Goal: Information Seeking & Learning: Understand process/instructions

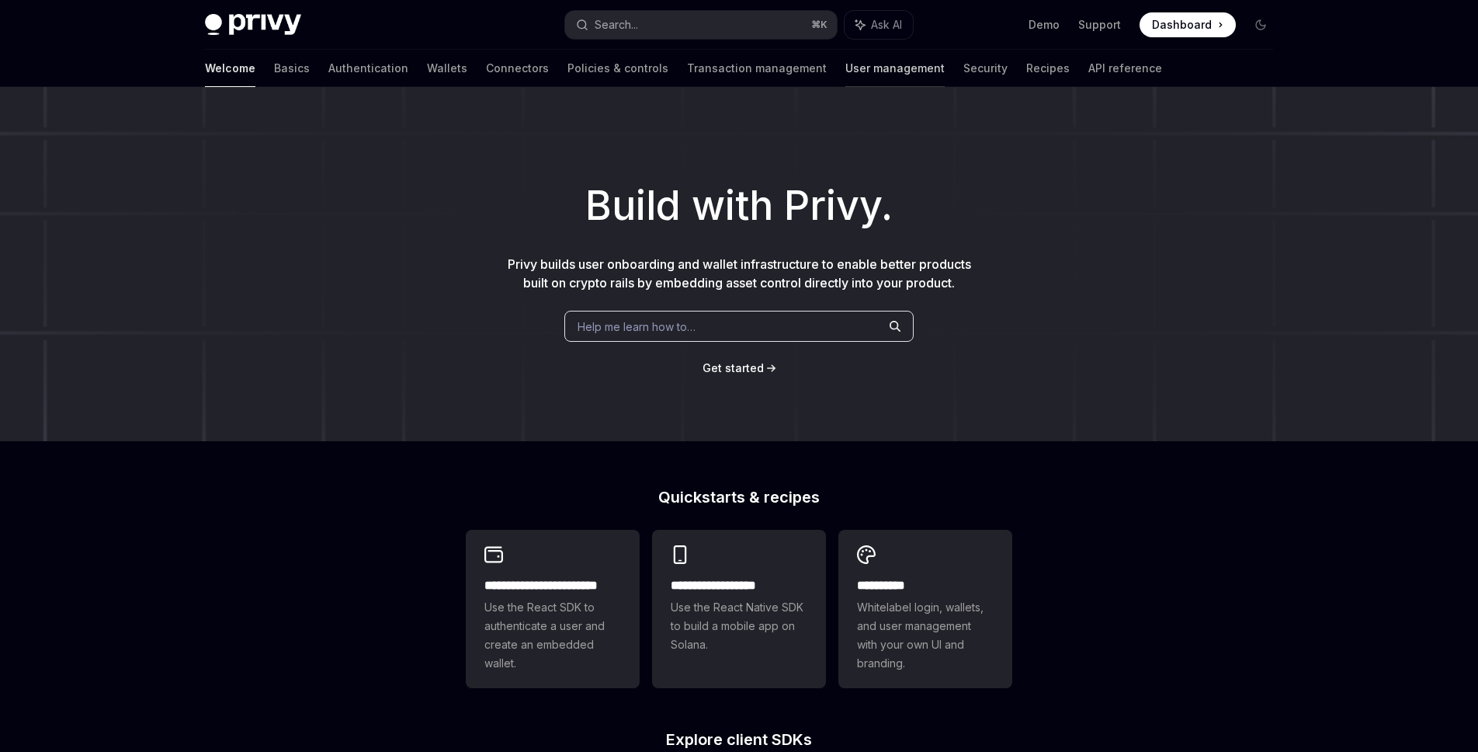
click at [845, 76] on link "User management" at bounding box center [894, 68] width 99 height 37
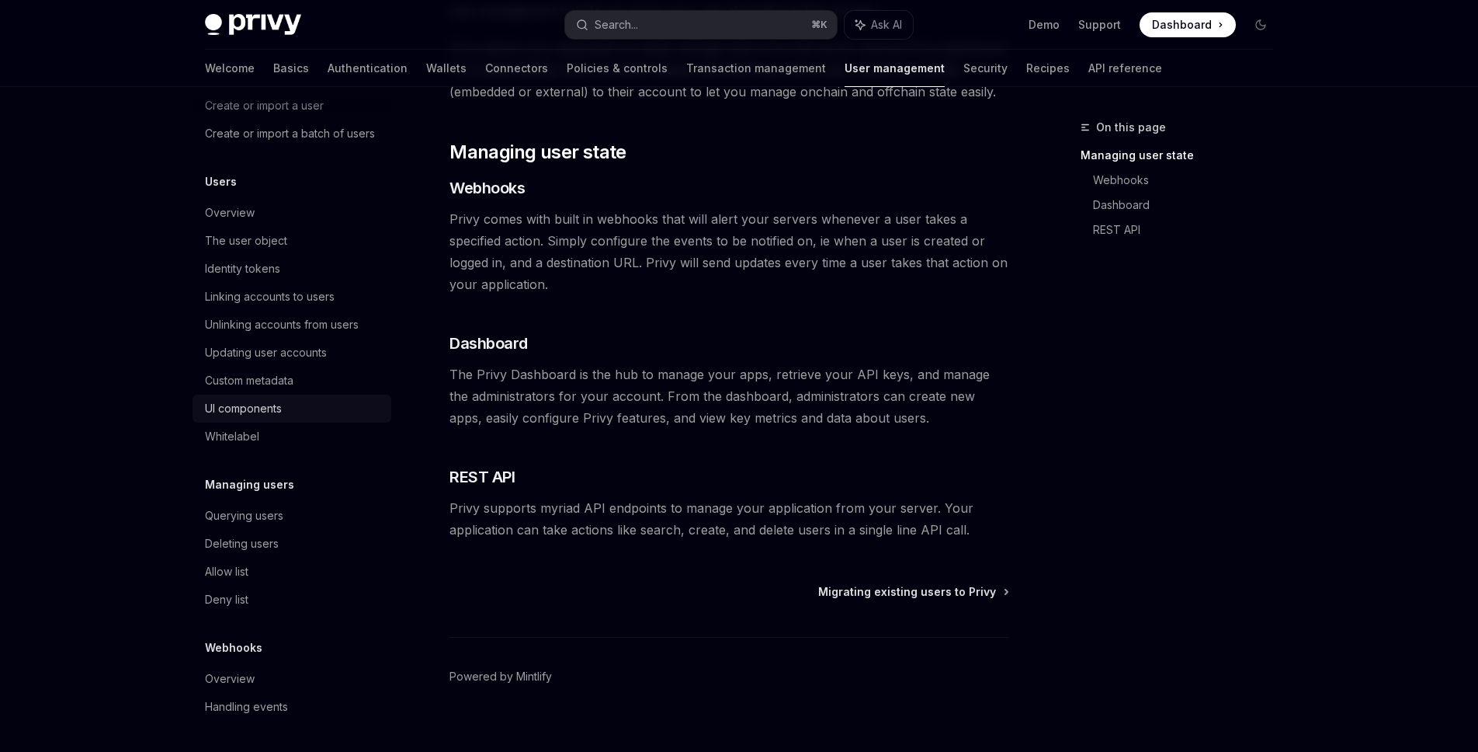
scroll to position [214, 0]
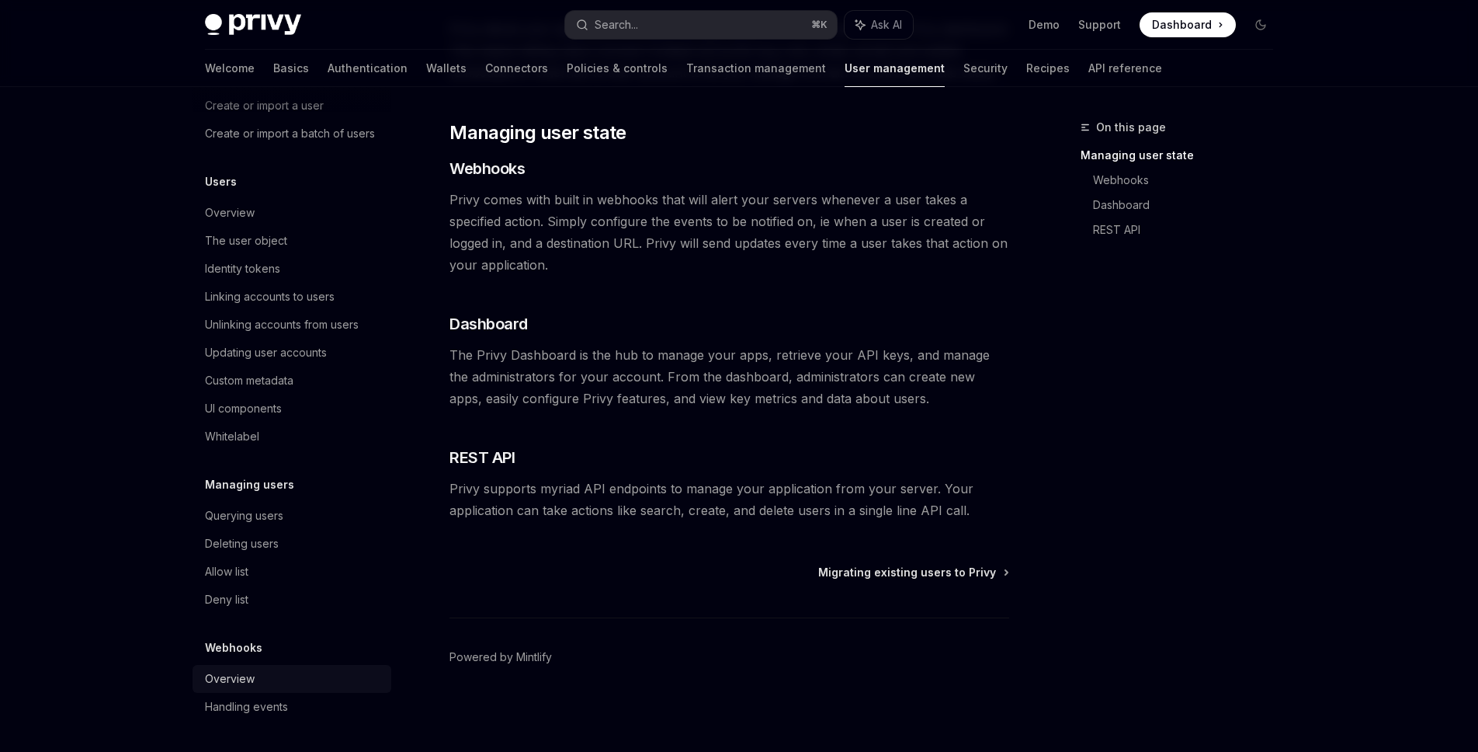
click at [252, 680] on div "Overview" at bounding box center [230, 678] width 50 height 19
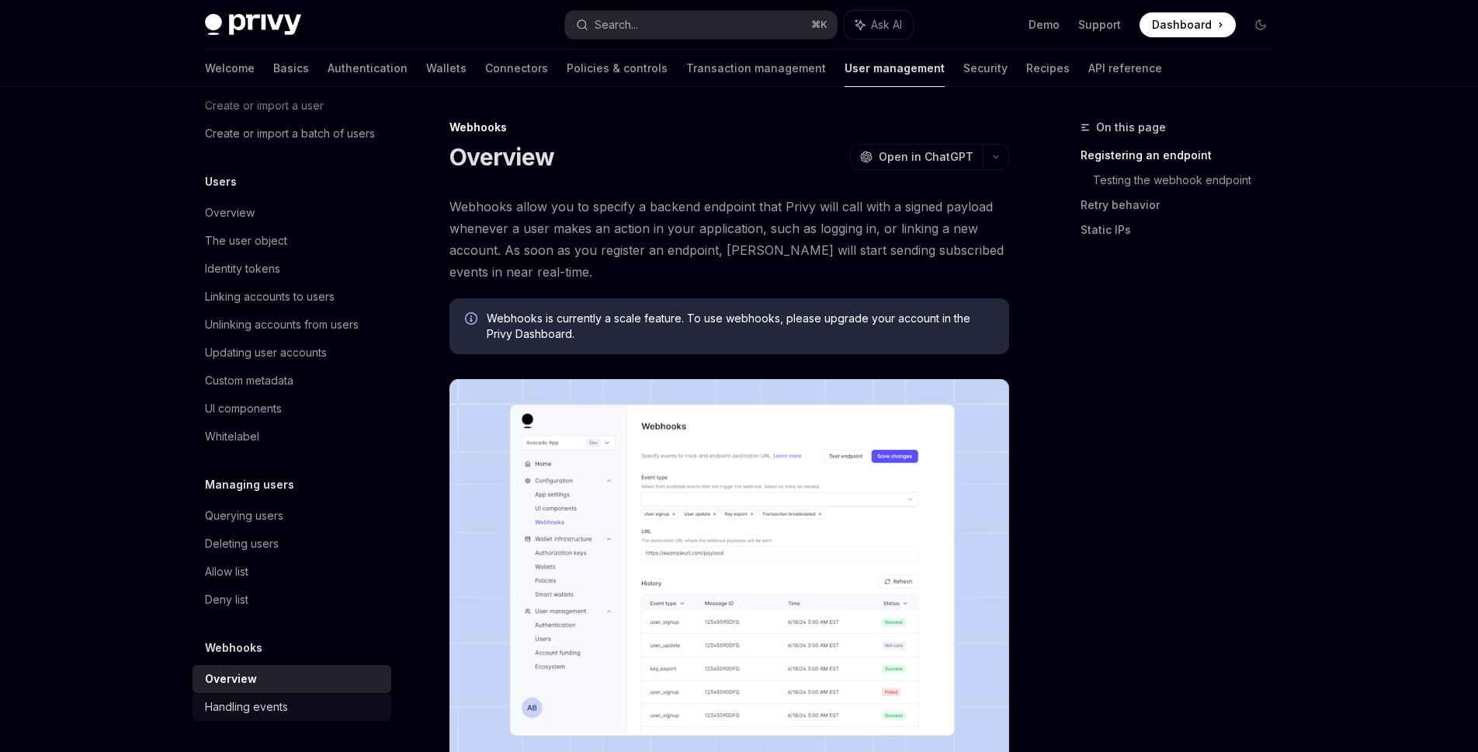
click at [257, 707] on div "Handling events" at bounding box center [246, 706] width 83 height 19
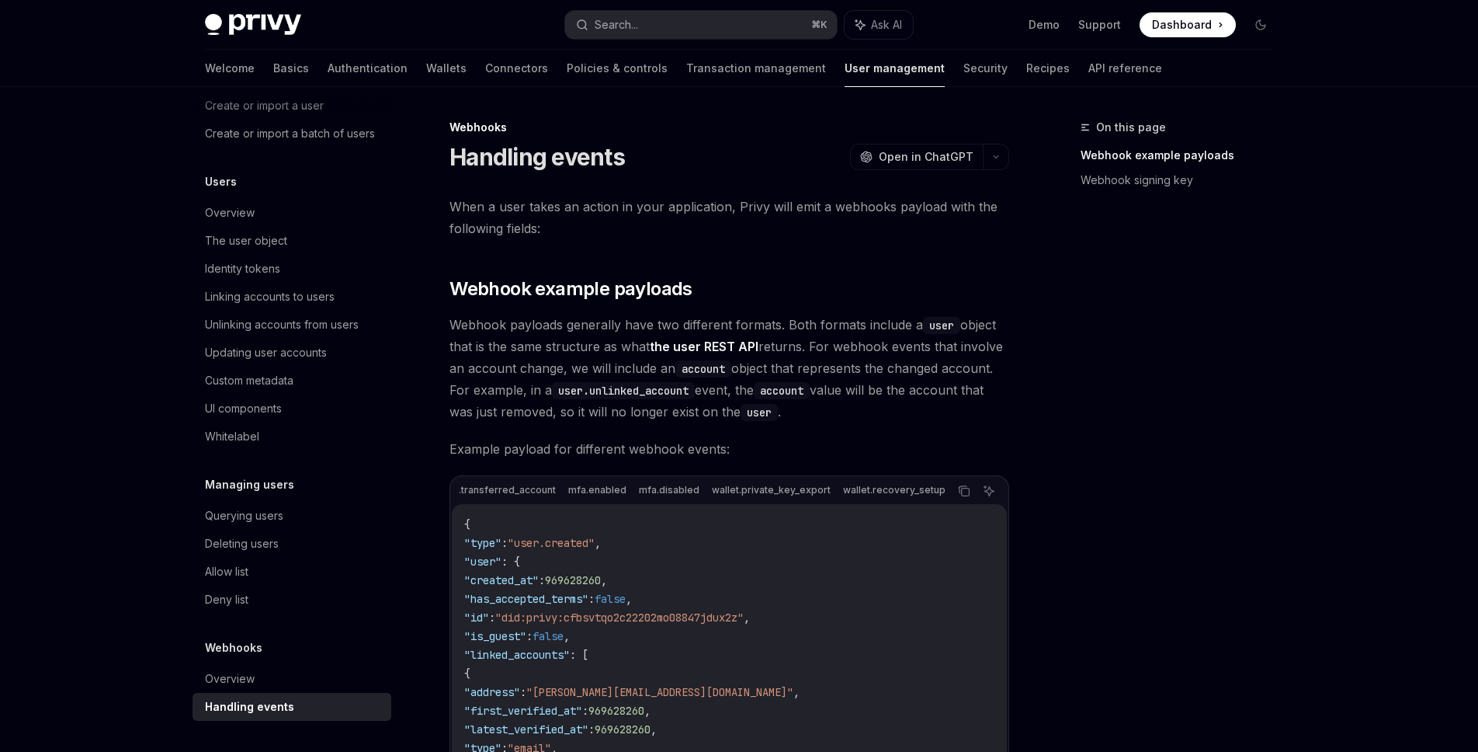
scroll to position [0, 734]
click at [314, 675] on div "Overview" at bounding box center [293, 678] width 177 height 19
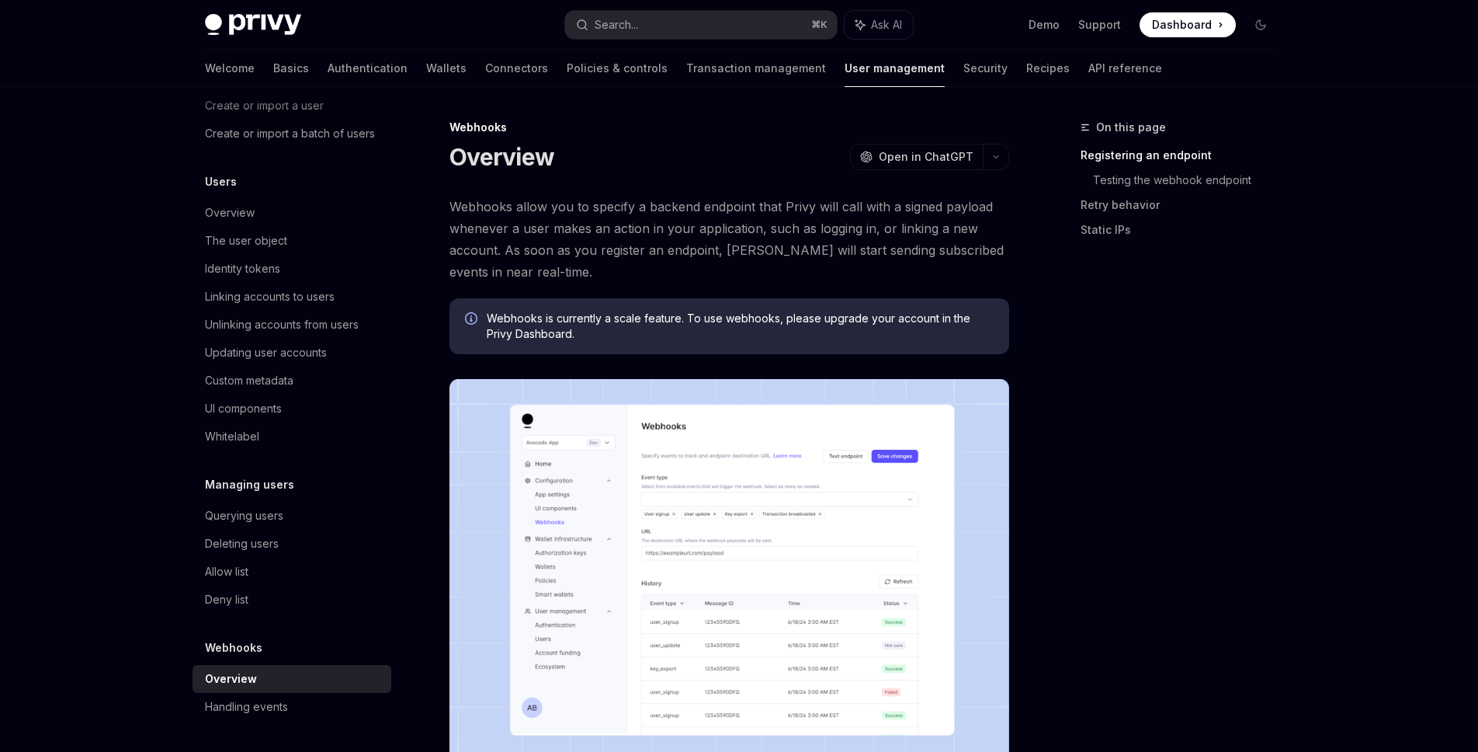
click at [1196, 33] on span at bounding box center [1188, 24] width 96 height 25
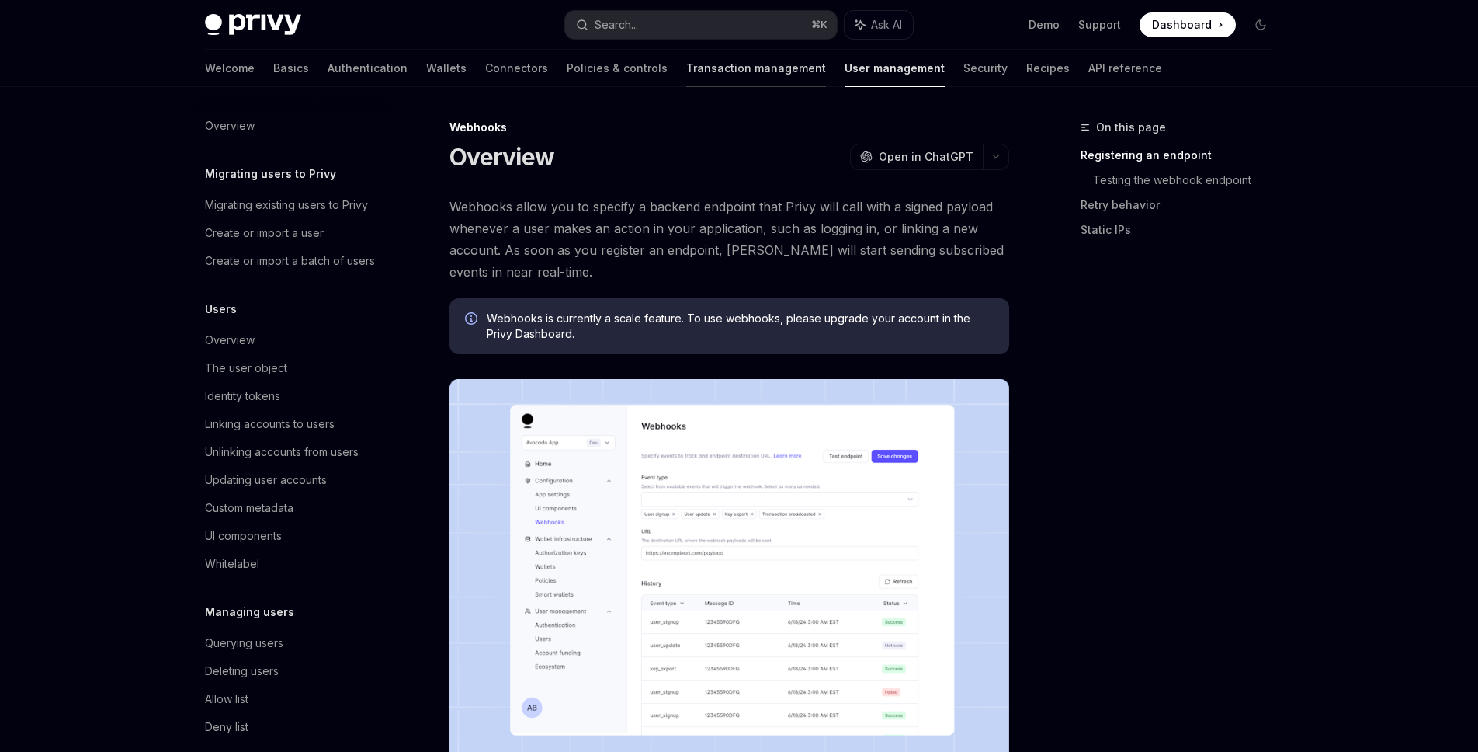
click at [686, 74] on link "Transaction management" at bounding box center [756, 68] width 140 height 37
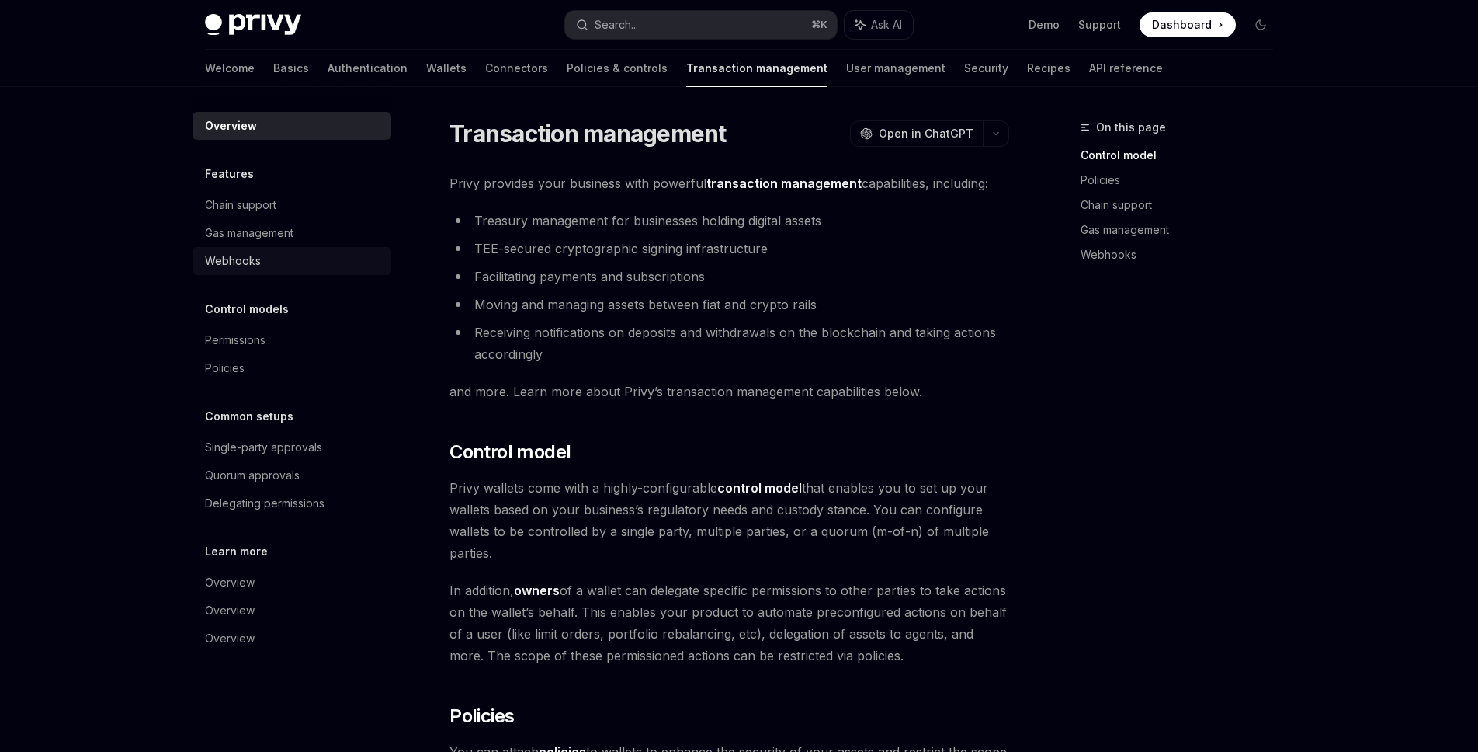
click at [311, 260] on div "Webhooks" at bounding box center [293, 261] width 177 height 19
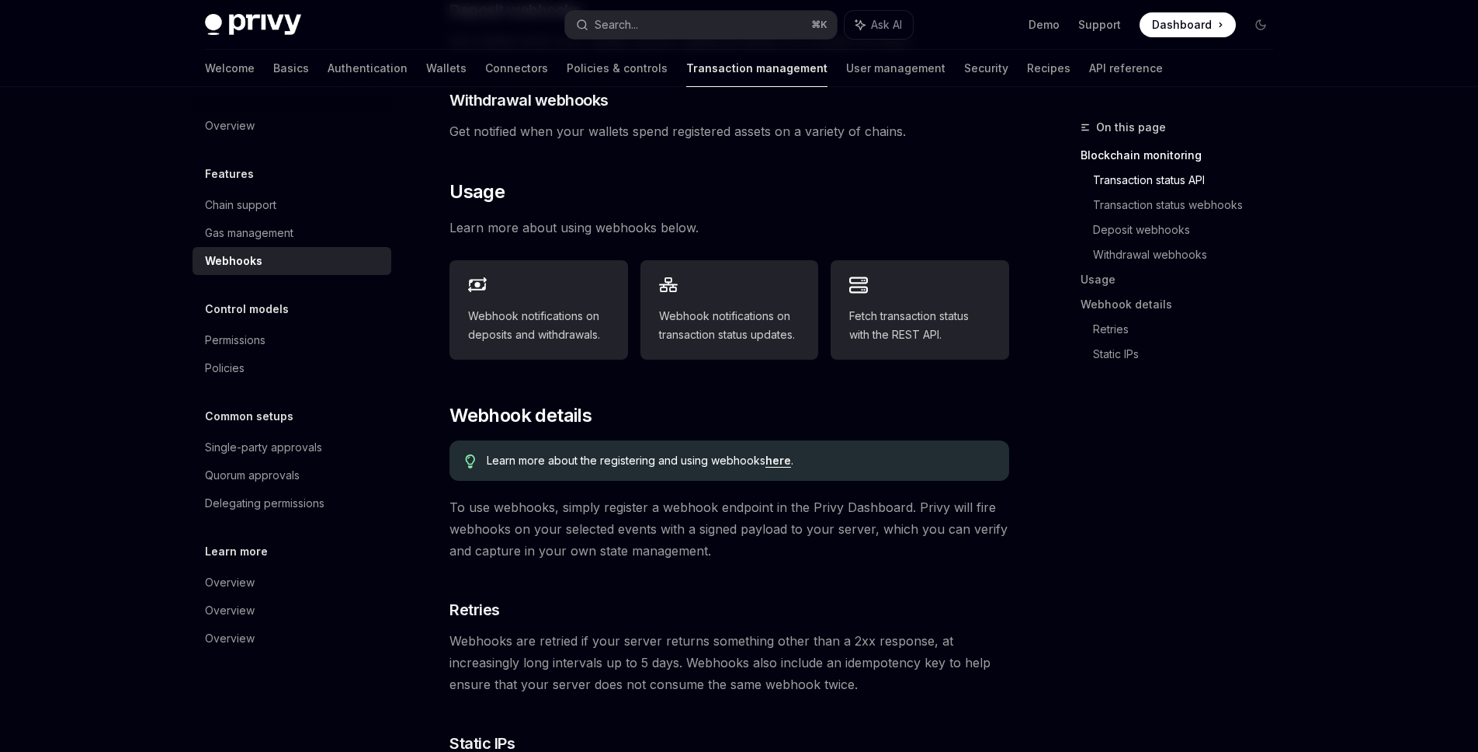
scroll to position [651, 0]
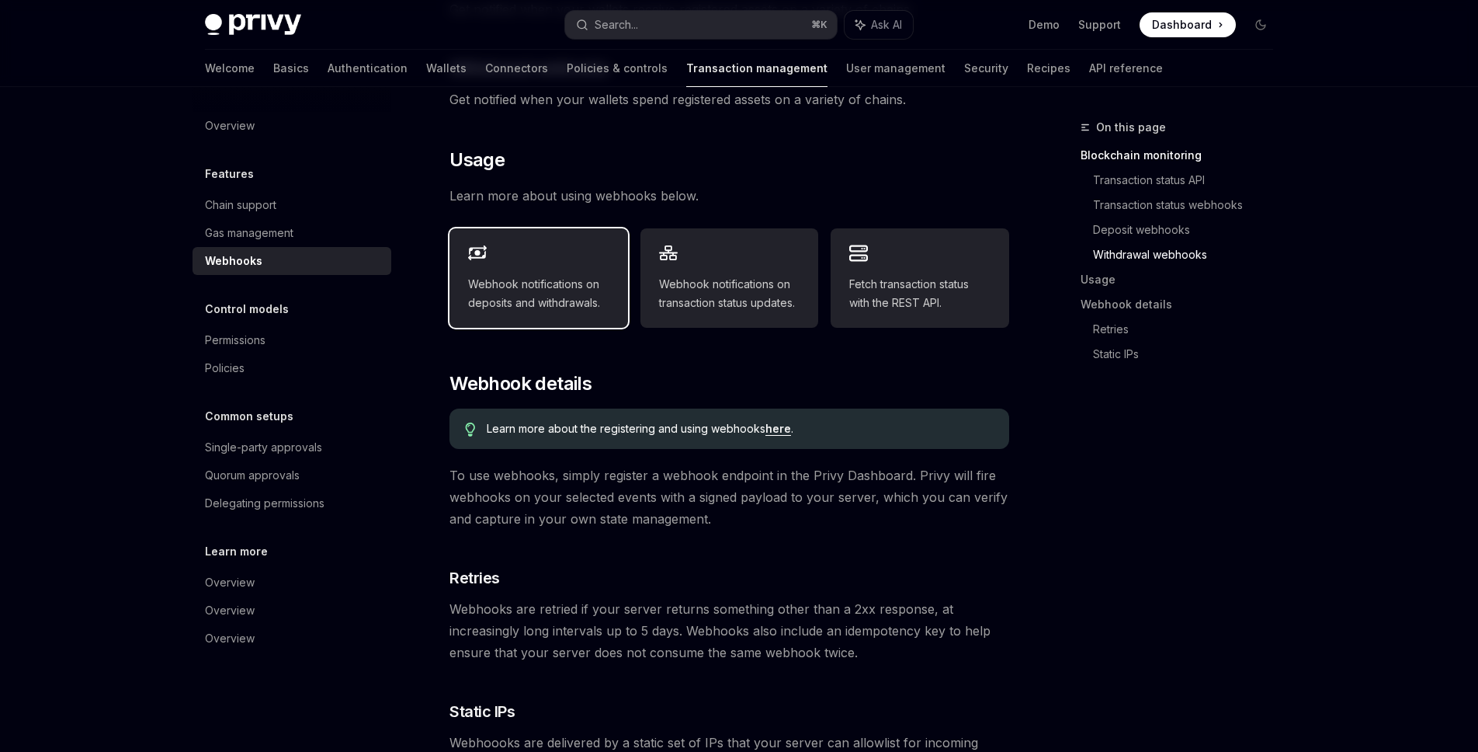
click at [573, 275] on span "Webhook notifications on deposits and withdrawals." at bounding box center [538, 293] width 141 height 37
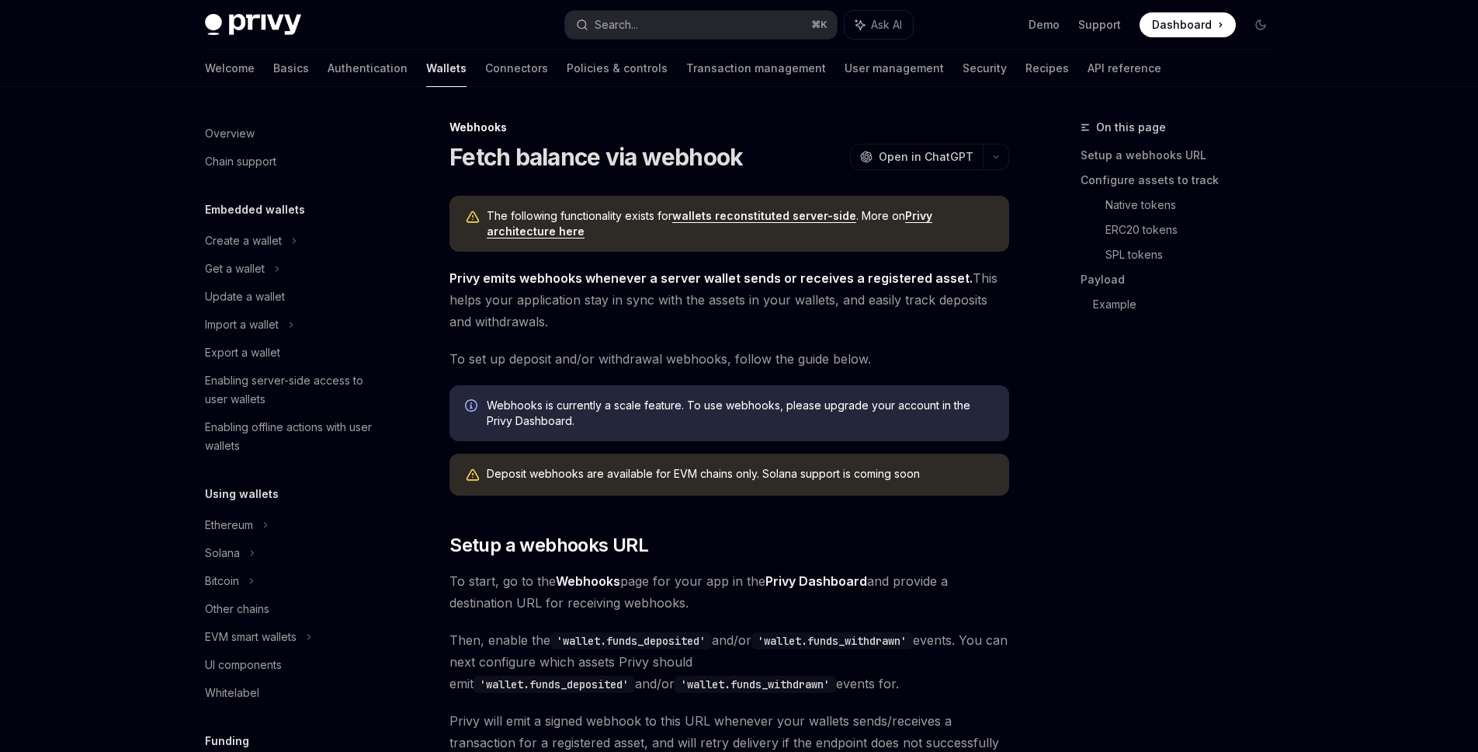
scroll to position [543, 0]
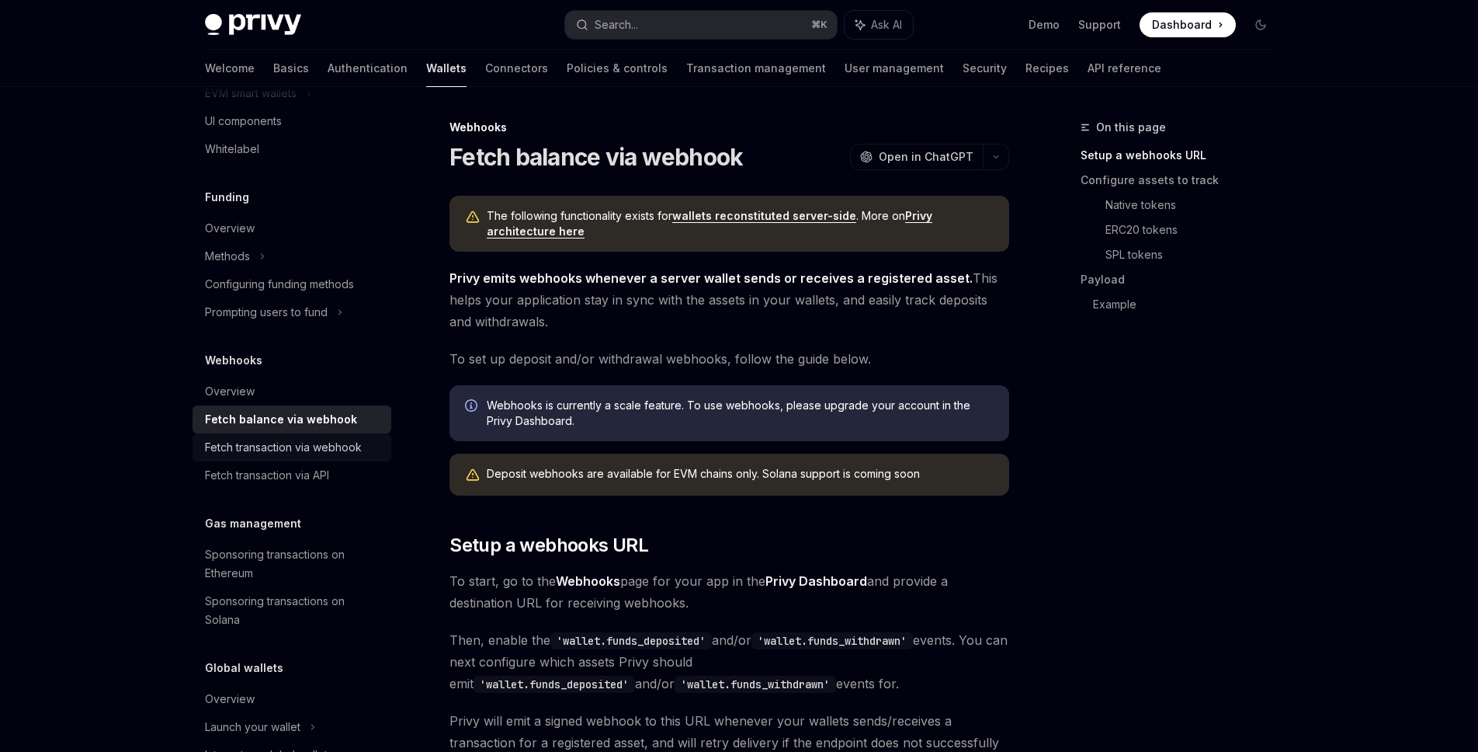
click at [352, 447] on div "Fetch transaction via webhook" at bounding box center [283, 447] width 157 height 19
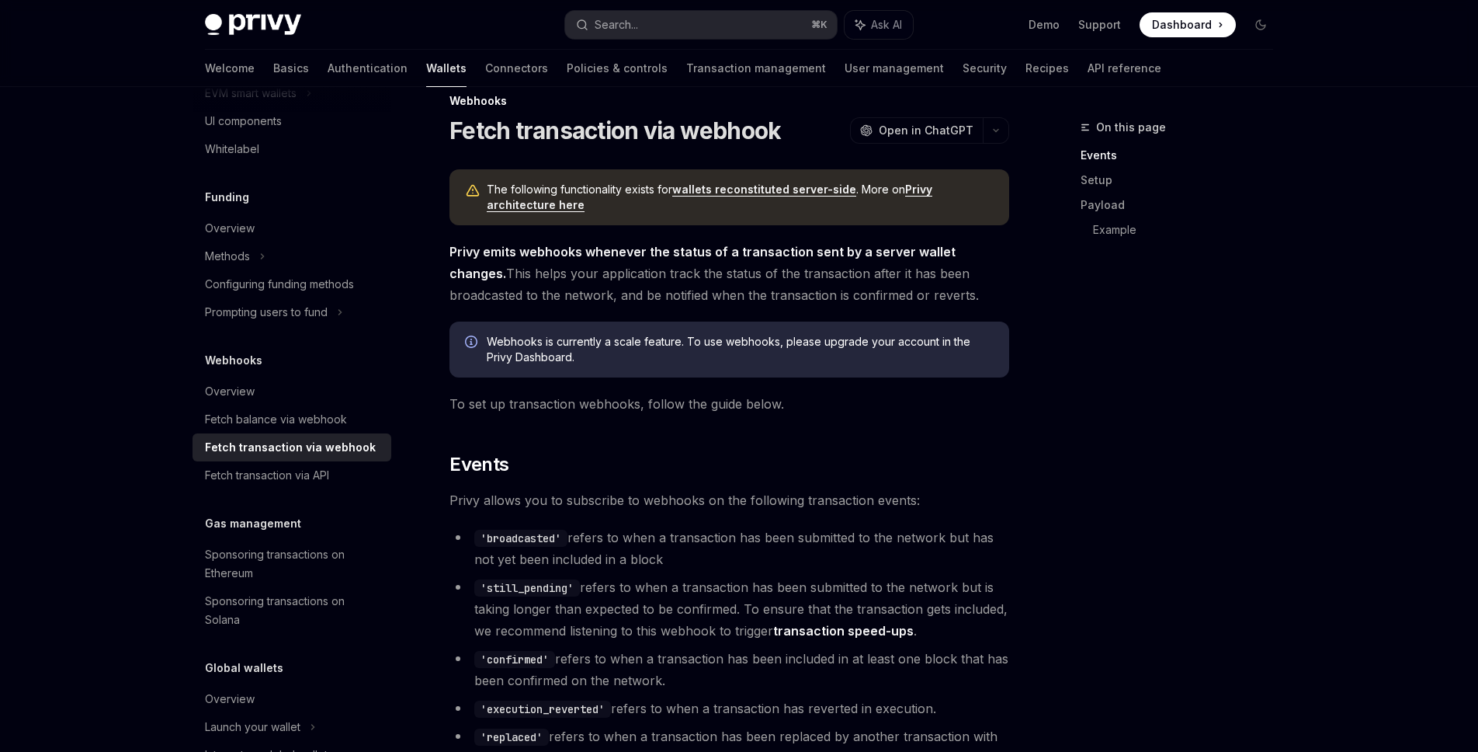
scroll to position [27, 0]
click at [304, 475] on div "Fetch transaction via API" at bounding box center [267, 475] width 124 height 19
type textarea "*"
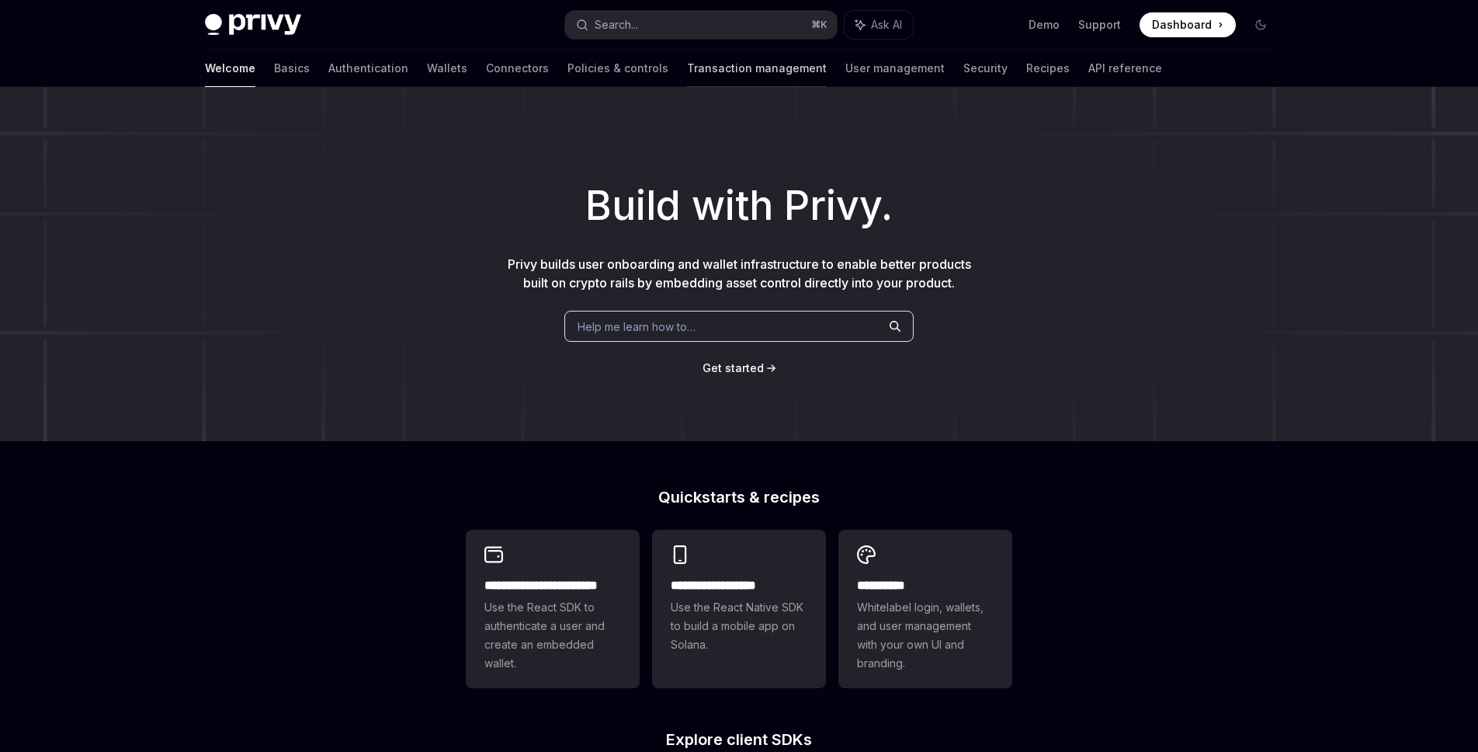
click at [687, 76] on link "Transaction management" at bounding box center [757, 68] width 140 height 37
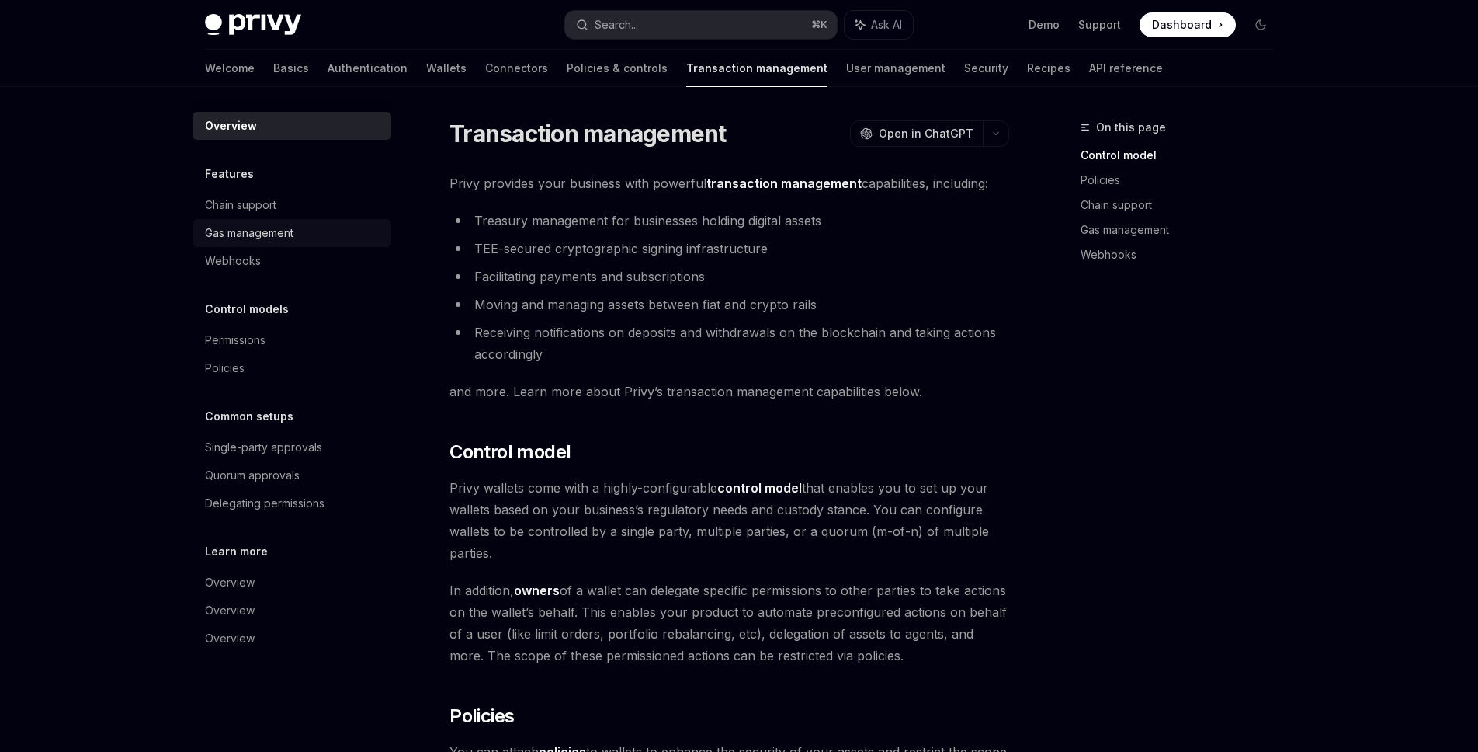
click at [248, 220] on link "Gas management" at bounding box center [292, 233] width 199 height 28
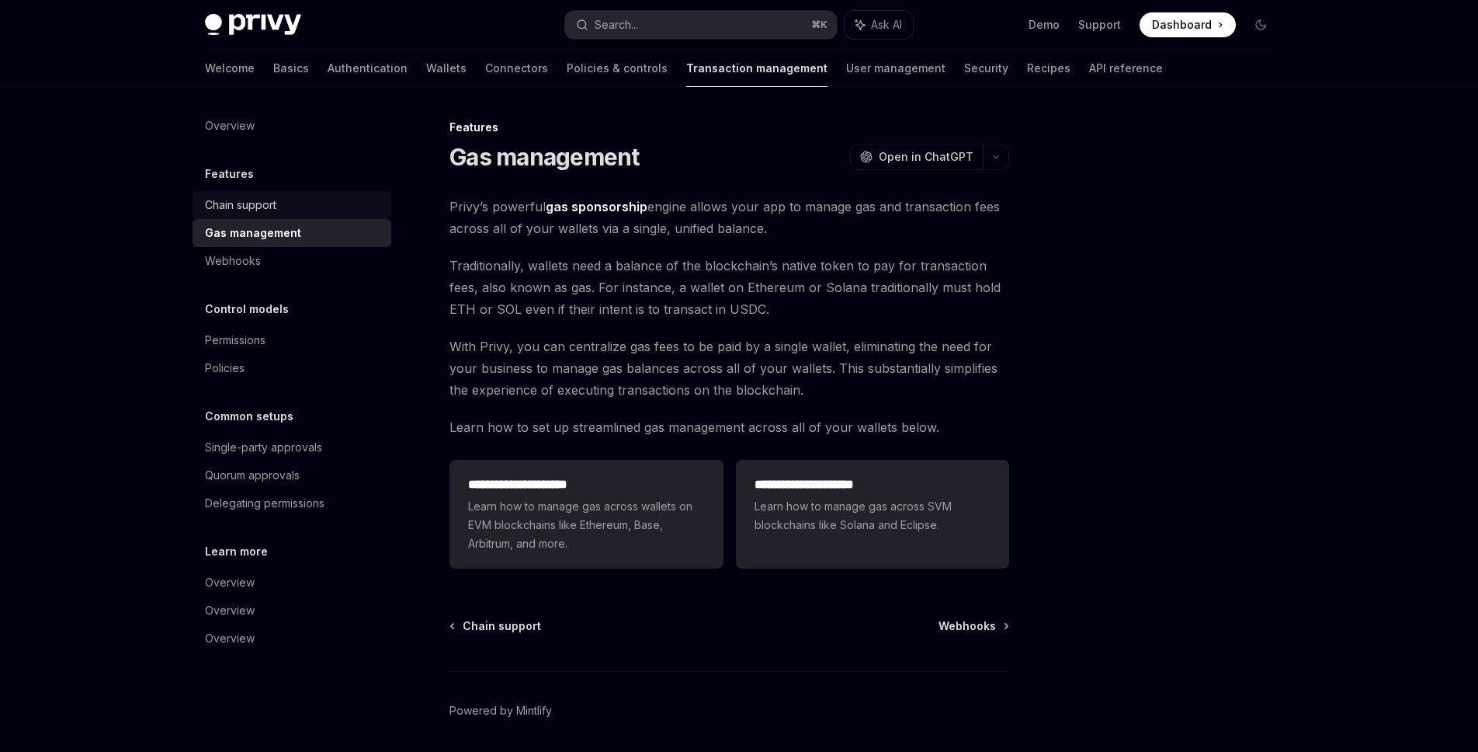
click at [281, 208] on div "Chain support" at bounding box center [293, 205] width 177 height 19
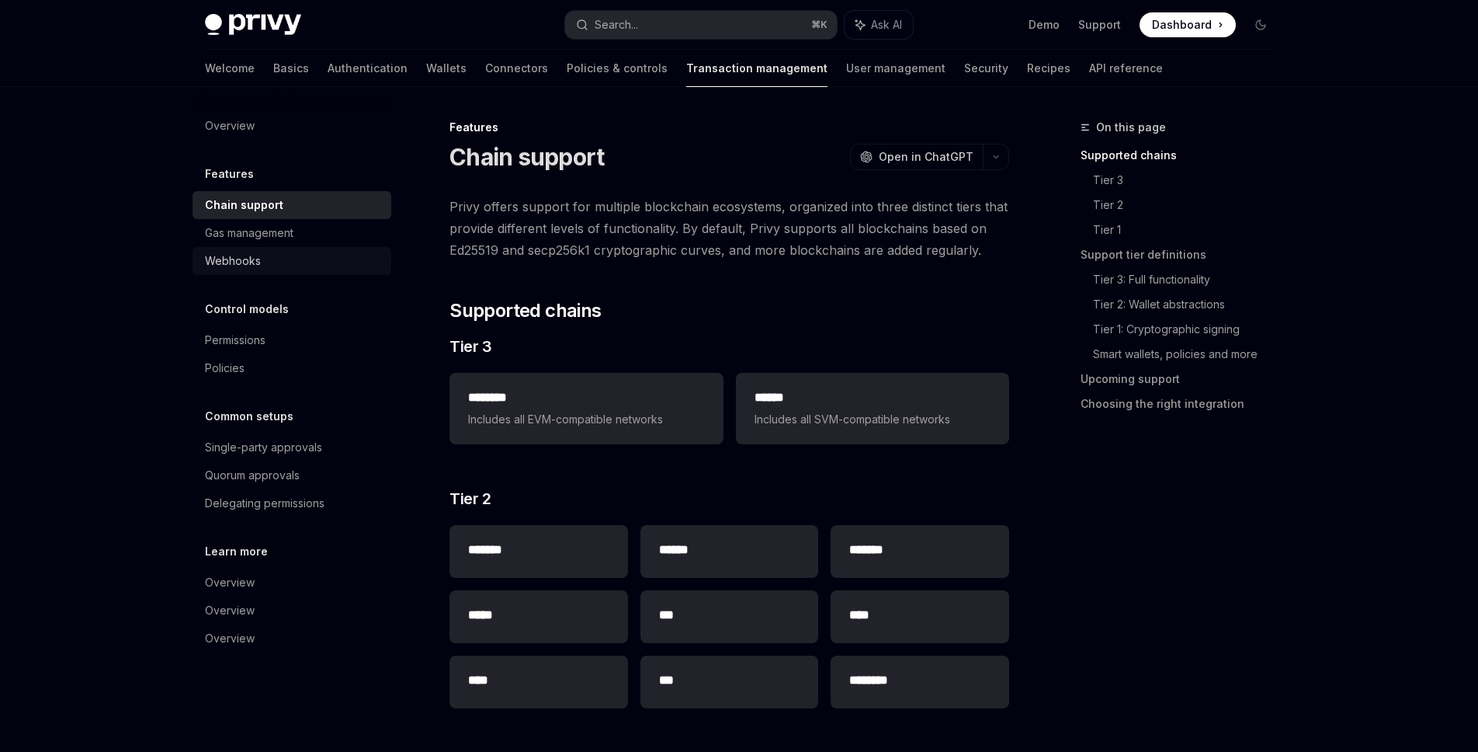
click at [304, 266] on div "Webhooks" at bounding box center [293, 261] width 177 height 19
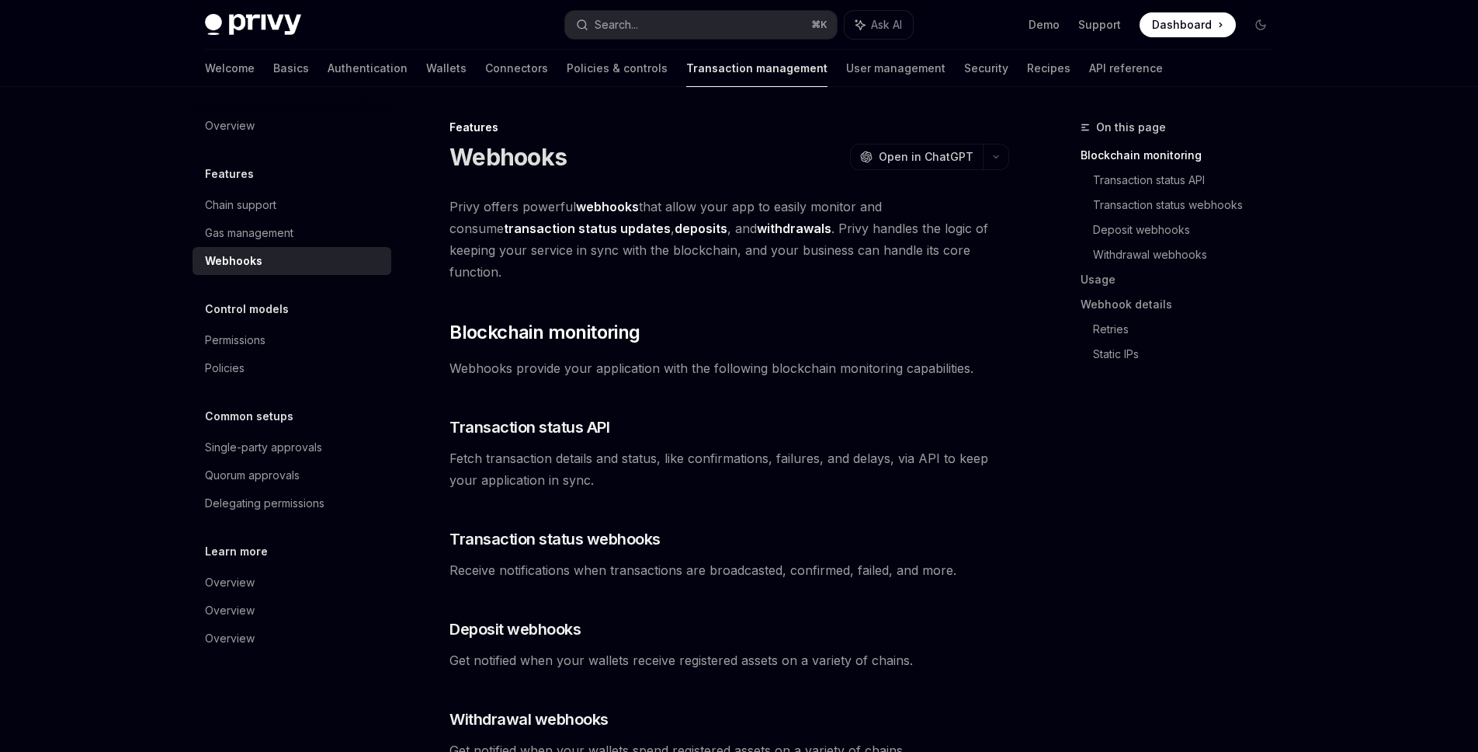
scroll to position [384, 0]
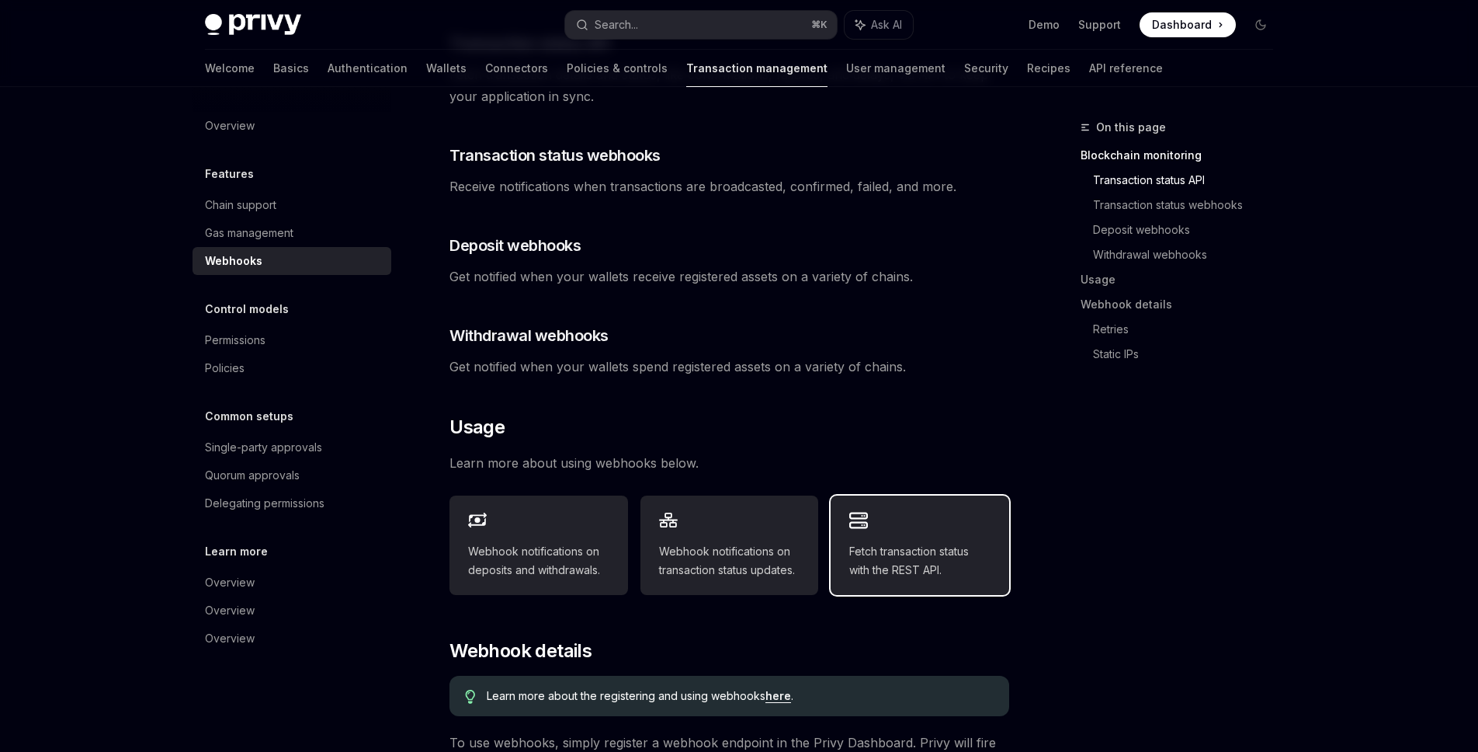
click at [923, 555] on span "Fetch transaction status with the REST API." at bounding box center [919, 560] width 141 height 37
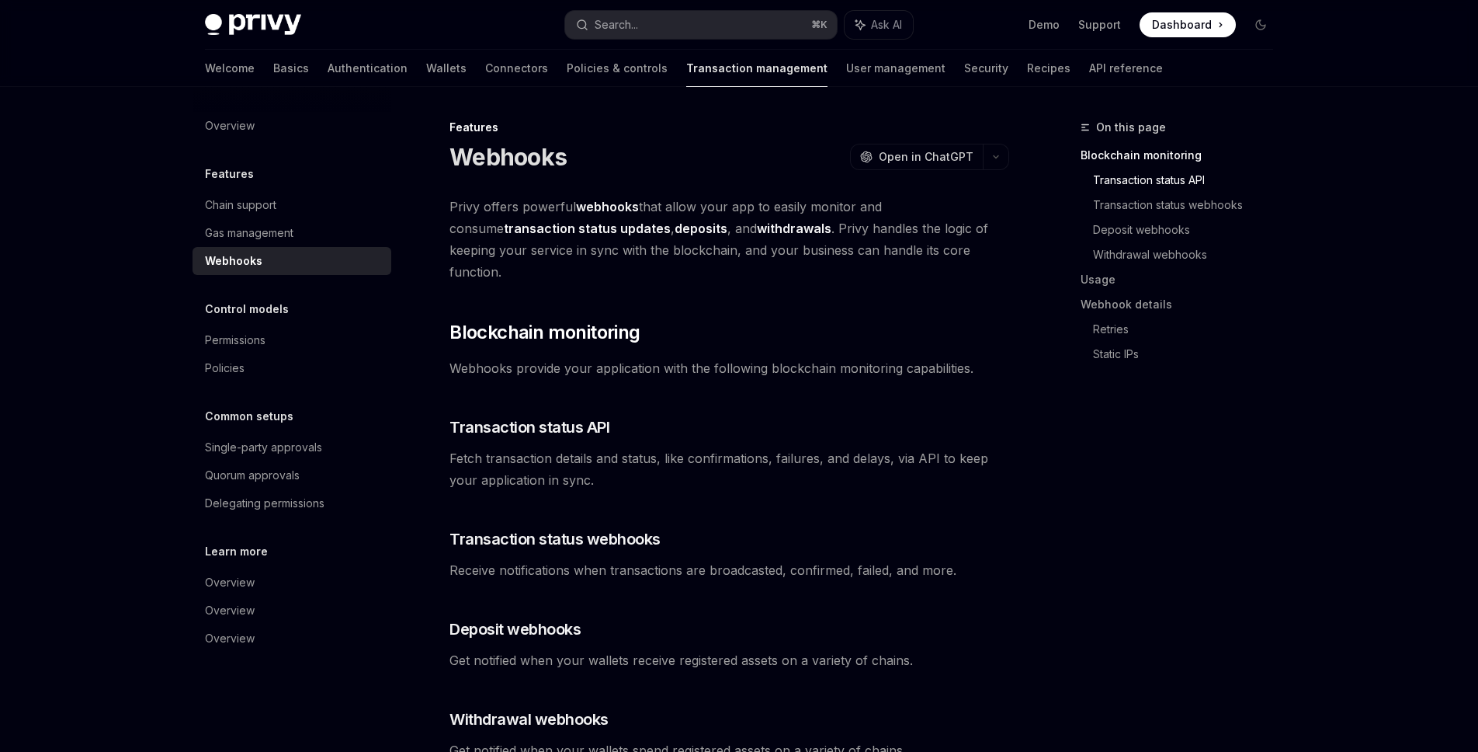
type textarea "*"
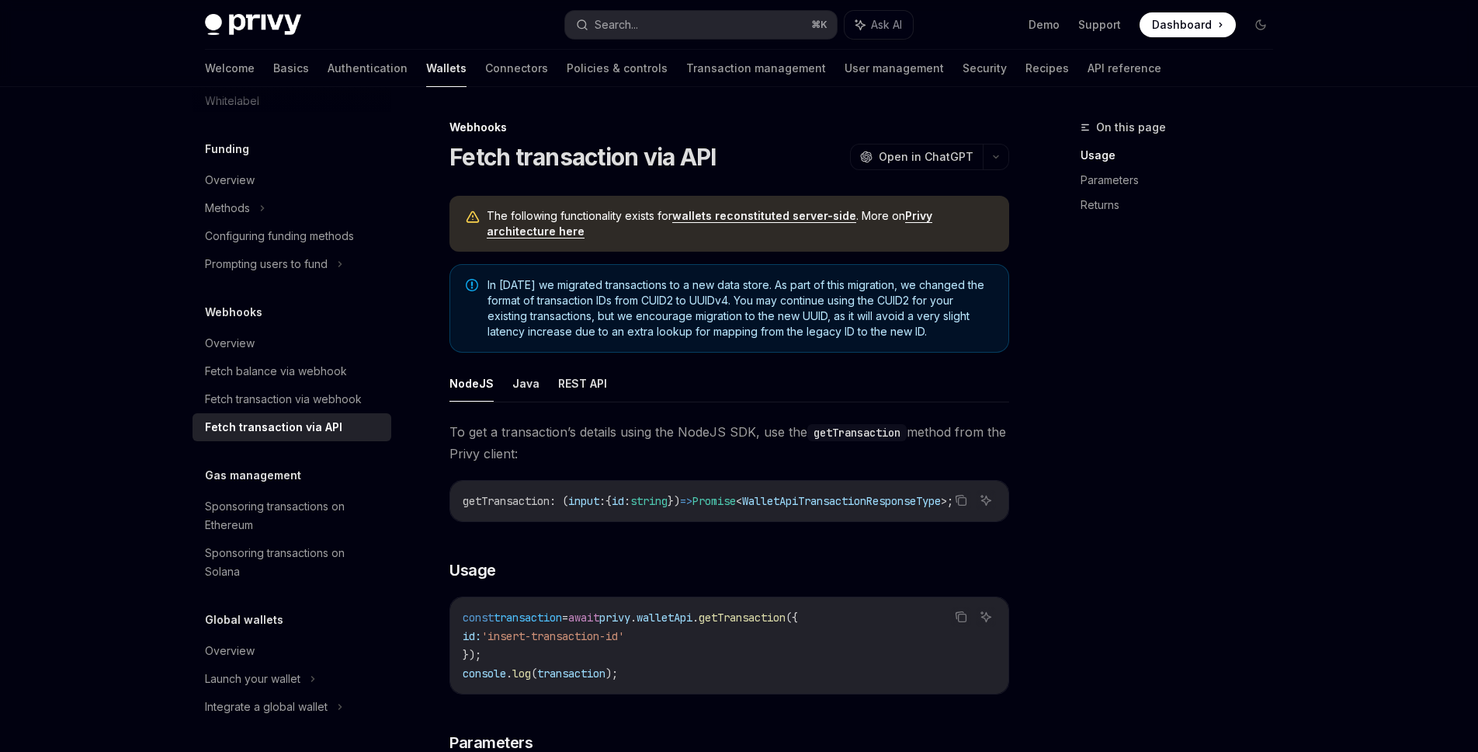
click at [1200, 589] on div "On this page Usage Parameters Returns" at bounding box center [1168, 435] width 236 height 634
